Goal: Check status: Check status

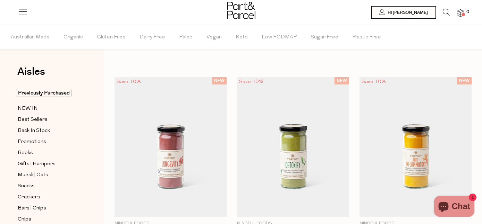
click at [21, 14] on icon at bounding box center [23, 12] width 10 height 10
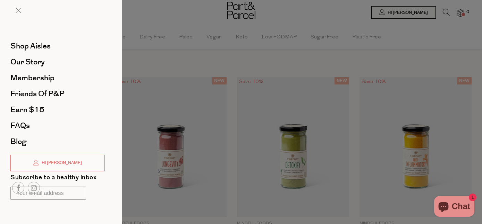
click at [420, 18] on div at bounding box center [241, 112] width 482 height 224
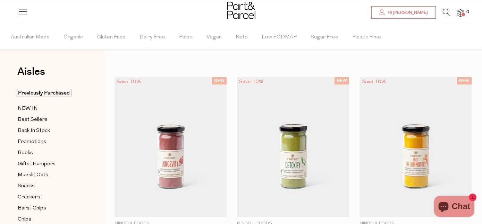
click at [420, 16] on link "Hi [PERSON_NAME]" at bounding box center [403, 12] width 64 height 12
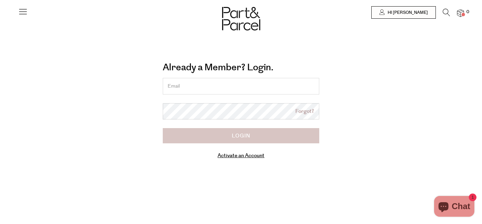
type input "erinbramage@gmail.com"
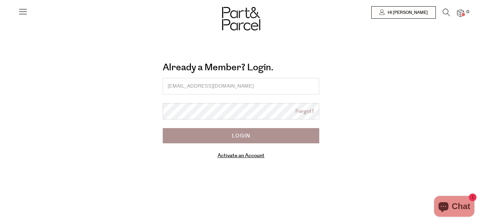
click at [287, 136] on input "Login" at bounding box center [241, 135] width 156 height 15
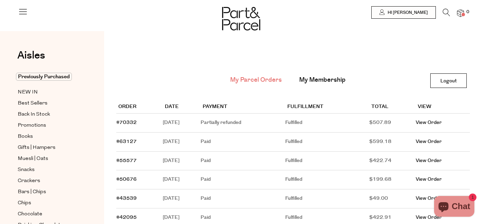
click at [168, 123] on td "August 30, 2025" at bounding box center [182, 123] width 38 height 19
click at [434, 121] on link "View Order" at bounding box center [428, 122] width 26 height 7
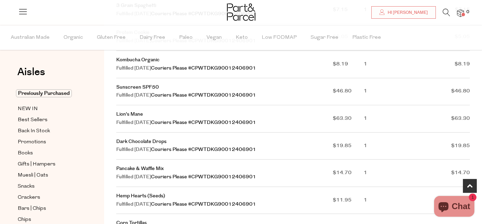
scroll to position [248, 0]
click at [131, 170] on link "Pancake & Waffle Mix" at bounding box center [140, 168] width 48 height 7
